Goal: Navigation & Orientation: Find specific page/section

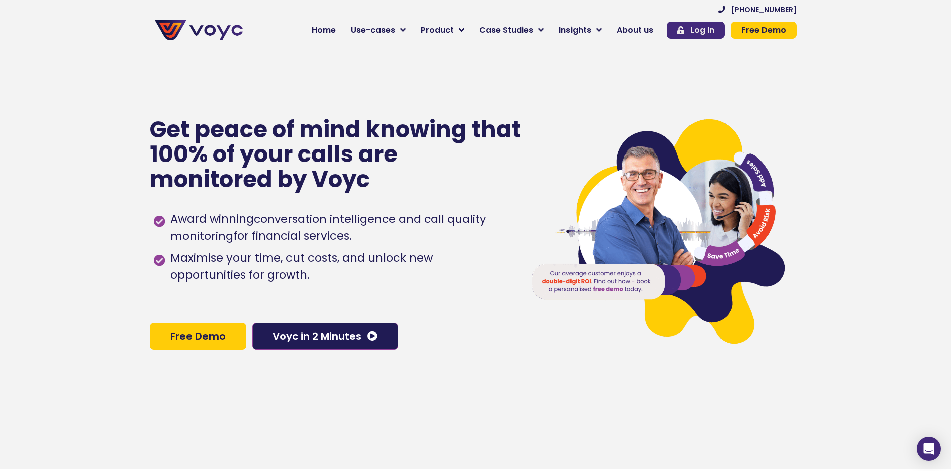
click at [720, 33] on link "Log In" at bounding box center [696, 30] width 58 height 17
click at [701, 38] on link "Log In" at bounding box center [696, 30] width 58 height 17
click at [628, 29] on span "About us" at bounding box center [635, 30] width 37 height 12
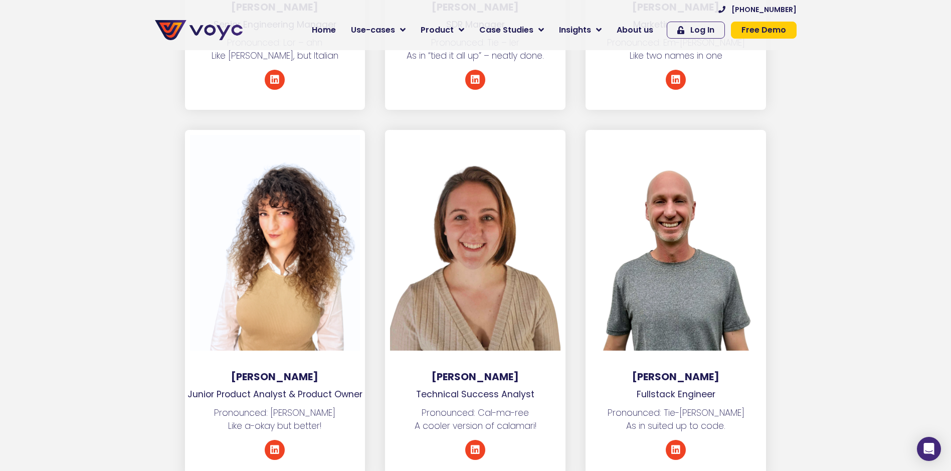
scroll to position [5065, 0]
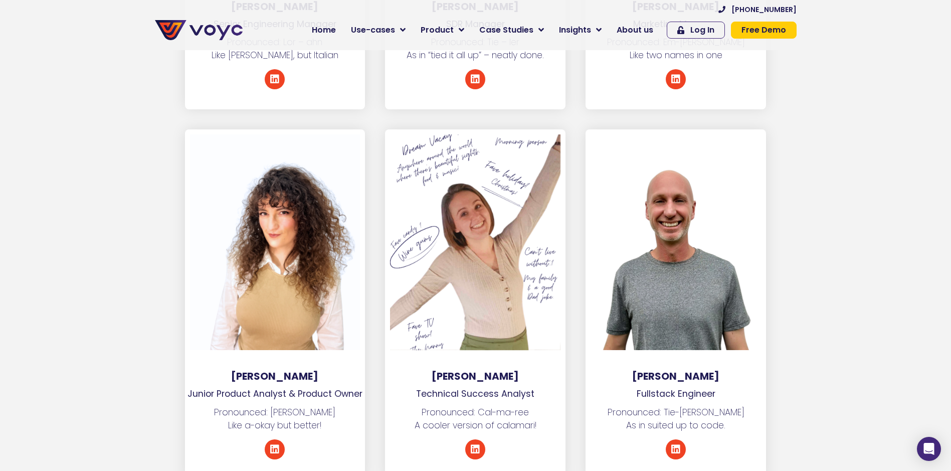
click at [517, 188] on div at bounding box center [475, 242] width 171 height 216
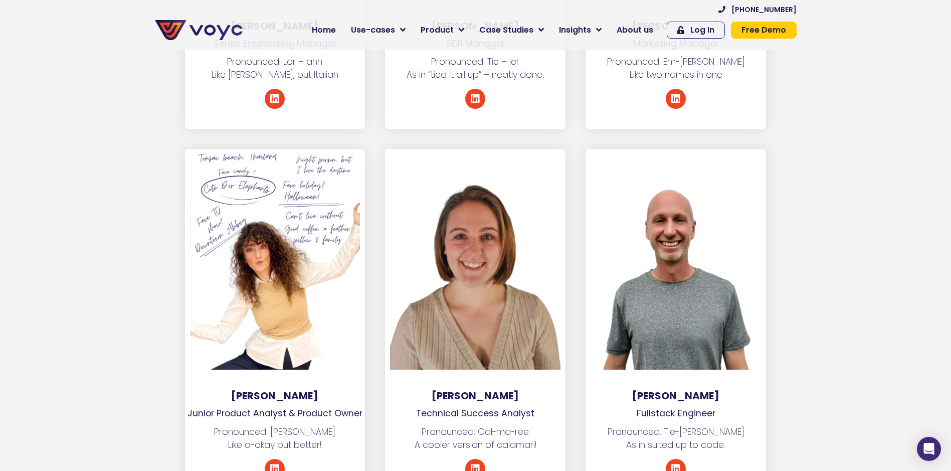
click at [320, 169] on div at bounding box center [275, 262] width 171 height 216
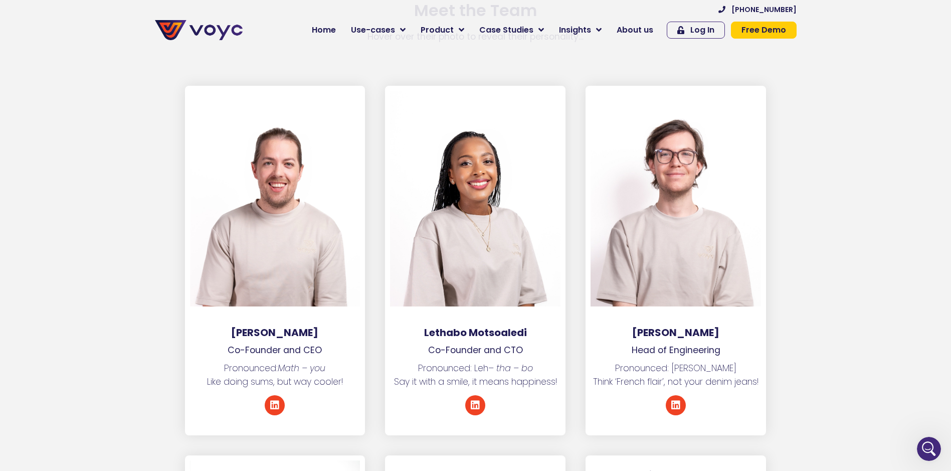
scroll to position [1354, 0]
